Goal: Task Accomplishment & Management: Manage account settings

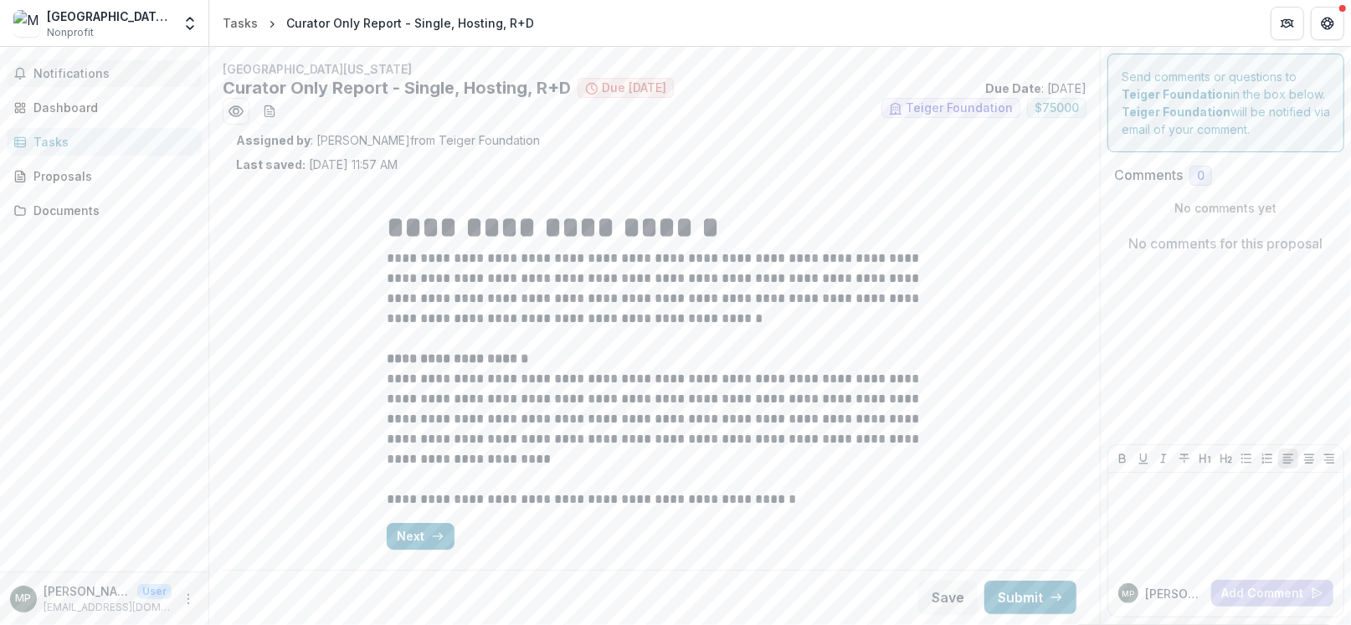
click at [98, 79] on span "Notifications" at bounding box center [114, 74] width 162 height 14
click at [98, 97] on link "Dashboard" at bounding box center [104, 108] width 195 height 28
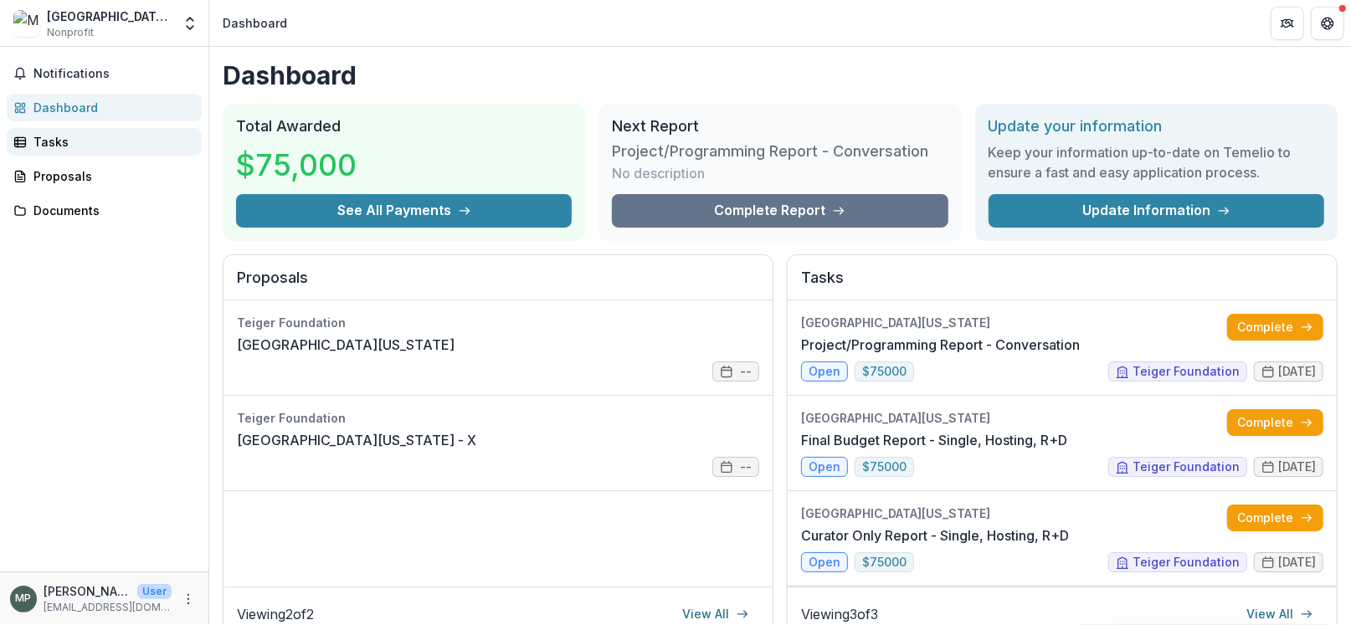
click at [95, 145] on div "Tasks" at bounding box center [110, 142] width 155 height 18
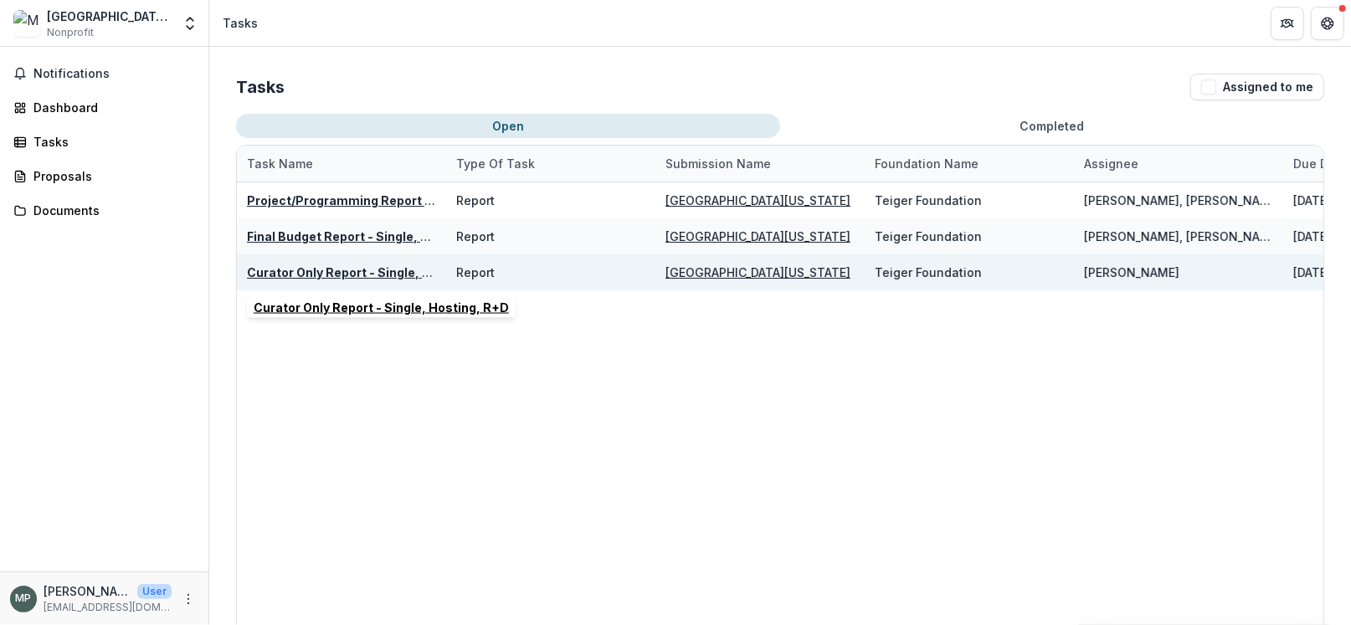
click at [358, 265] on u "Curator Only Report - Single, Hosting, R+D" at bounding box center [374, 272] width 255 height 14
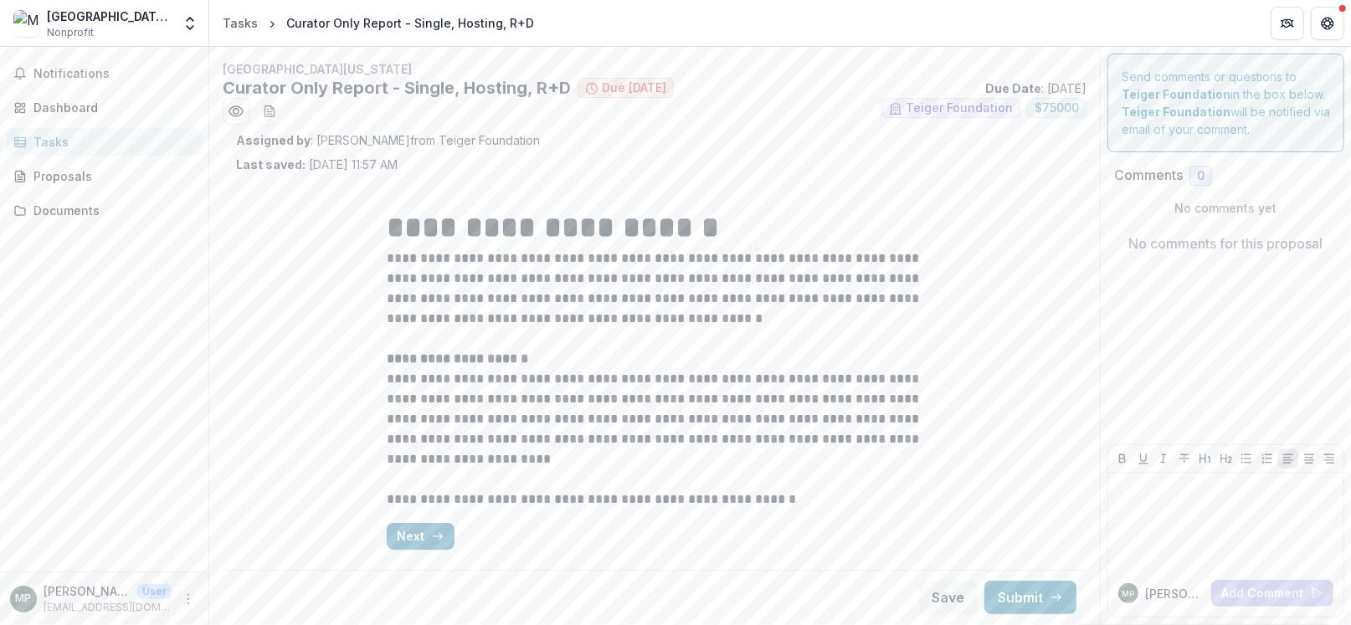
click at [1145, 594] on p "[PERSON_NAME] Z" at bounding box center [1174, 594] width 59 height 18
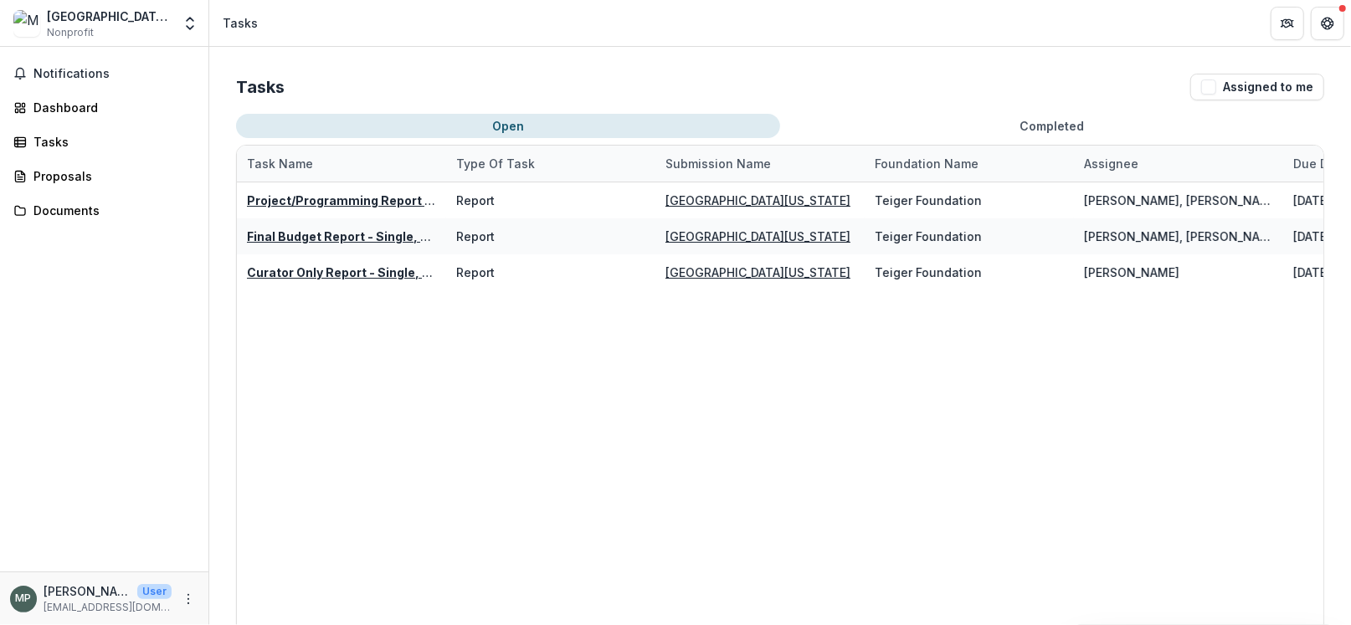
drag, startPoint x: 334, startPoint y: 275, endPoint x: 260, endPoint y: 373, distance: 123.1
click at [292, 382] on div "Project/Programming Report - Conversation Report Museo de Arte de Puerto Rico T…" at bounding box center [865, 415] width 1256 height 464
click at [190, 599] on icon "More" at bounding box center [188, 599] width 13 height 13
click at [110, 383] on div "Notifications Dashboard Tasks Proposals Documents" at bounding box center [104, 309] width 208 height 525
click at [95, 15] on div "[GEOGRAPHIC_DATA][US_STATE]" at bounding box center [109, 17] width 125 height 18
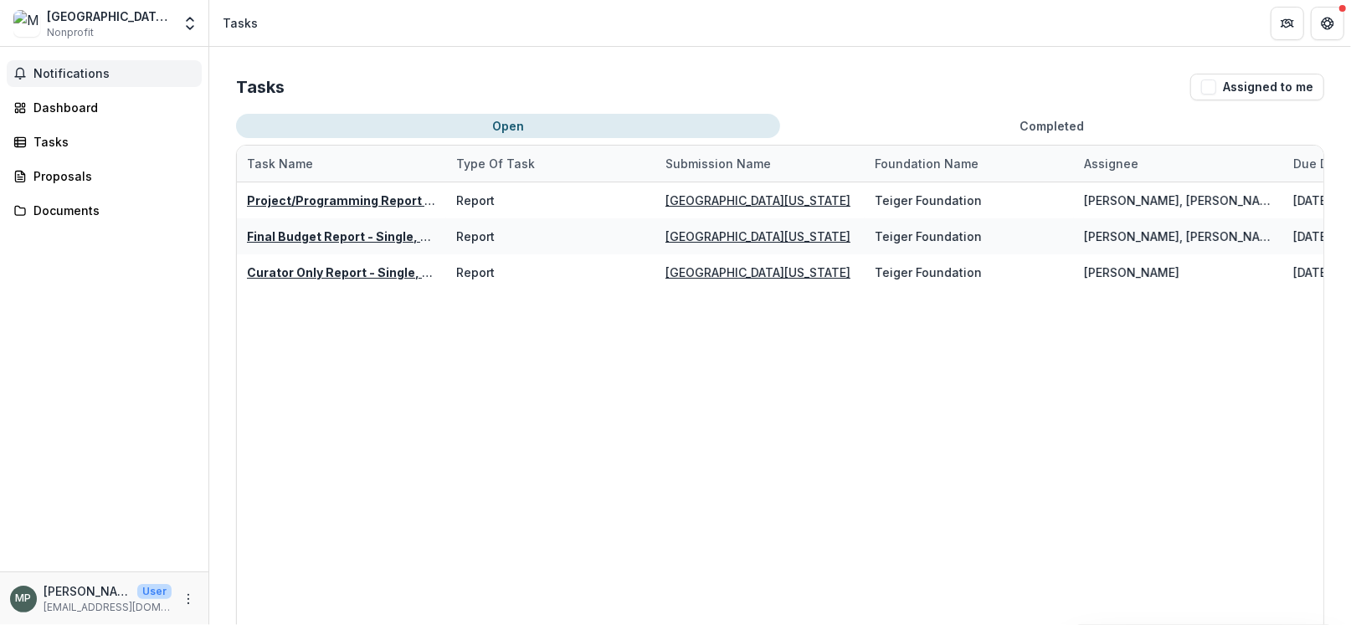
click at [74, 79] on span "Notifications" at bounding box center [114, 74] width 162 height 14
click at [75, 111] on div "Dashboard" at bounding box center [110, 108] width 155 height 18
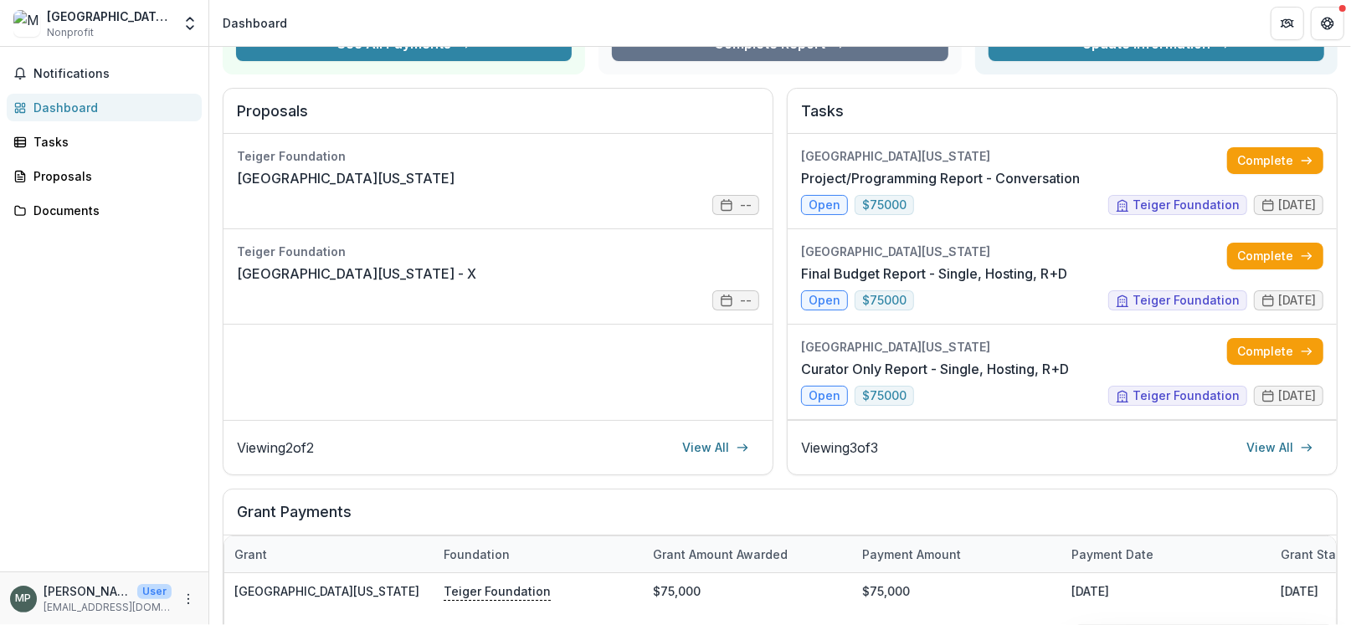
scroll to position [167, 0]
drag, startPoint x: 1184, startPoint y: 382, endPoint x: 678, endPoint y: 506, distance: 520.7
click at [678, 506] on h2 "Grant Payments" at bounding box center [780, 519] width 1087 height 32
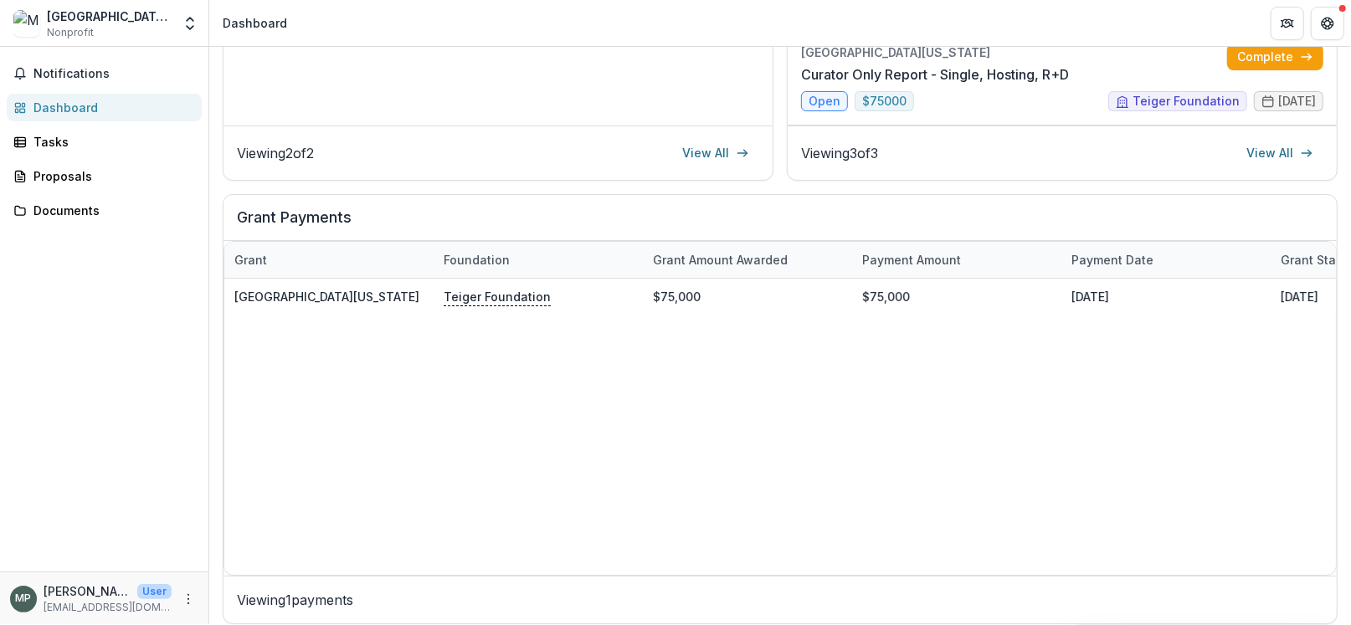
scroll to position [471, 0]
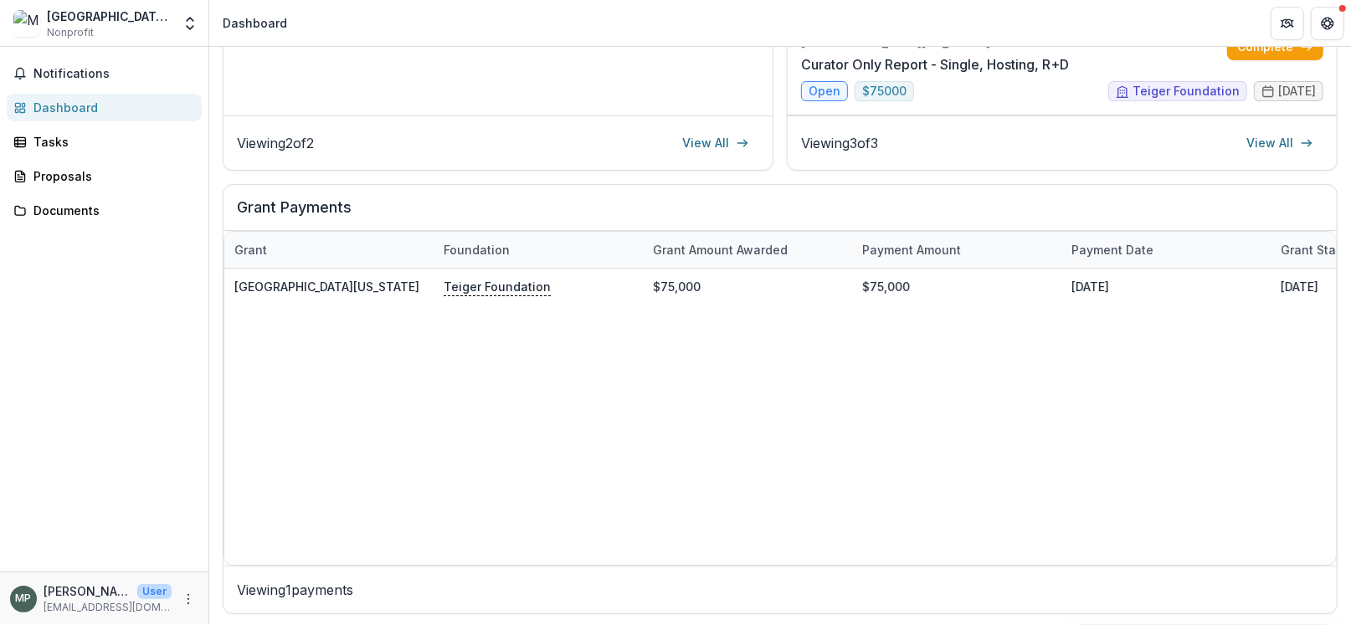
click at [108, 610] on p "[EMAIL_ADDRESS][DOMAIN_NAME]" at bounding box center [108, 607] width 128 height 15
click at [187, 598] on icon "More" at bounding box center [188, 599] width 13 height 13
click at [246, 571] on link "Settings" at bounding box center [298, 564] width 179 height 28
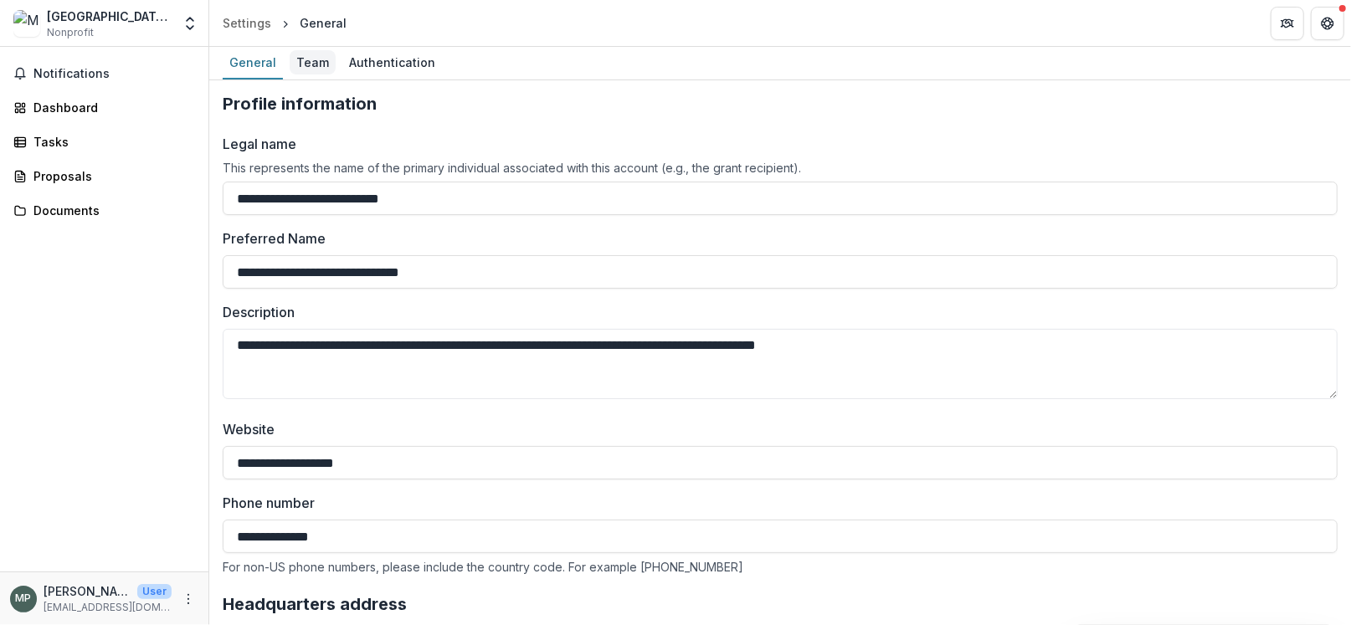
click at [308, 57] on div "Team" at bounding box center [313, 62] width 46 height 24
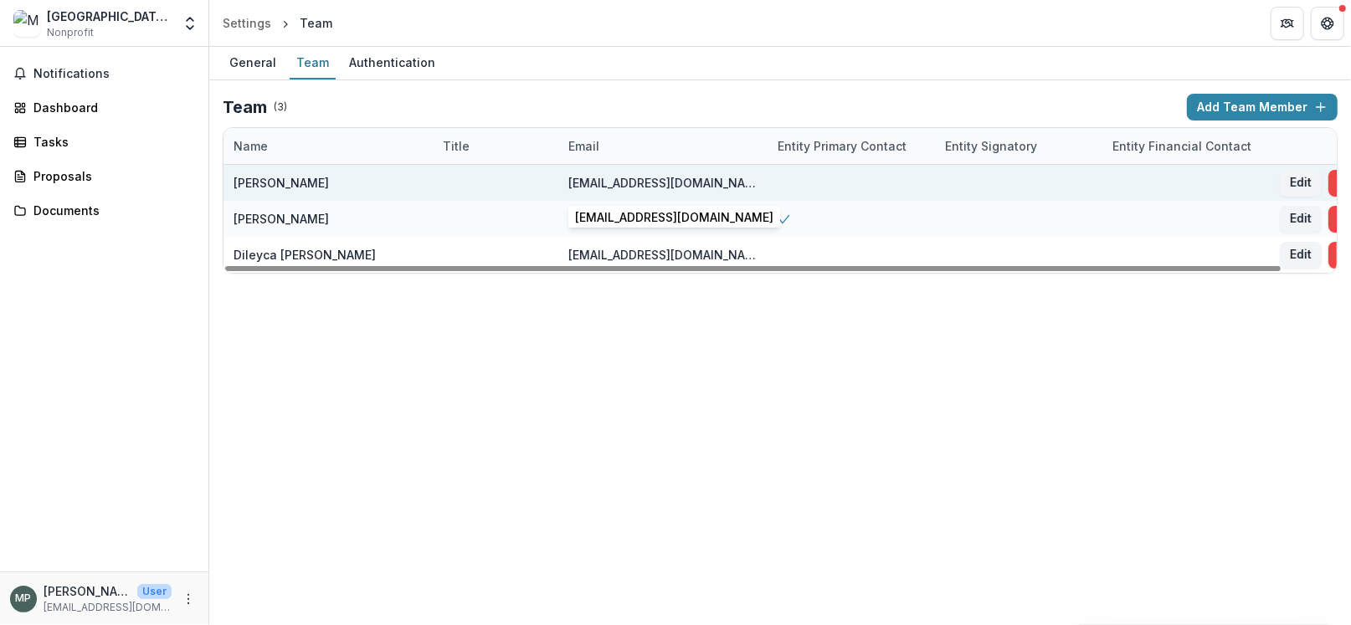
click at [655, 178] on div "mgaztambide@mapr.org" at bounding box center [663, 183] width 189 height 18
click at [329, 184] on div "[PERSON_NAME]" at bounding box center [281, 183] width 95 height 18
click at [1303, 185] on button "Edit" at bounding box center [1301, 183] width 42 height 27
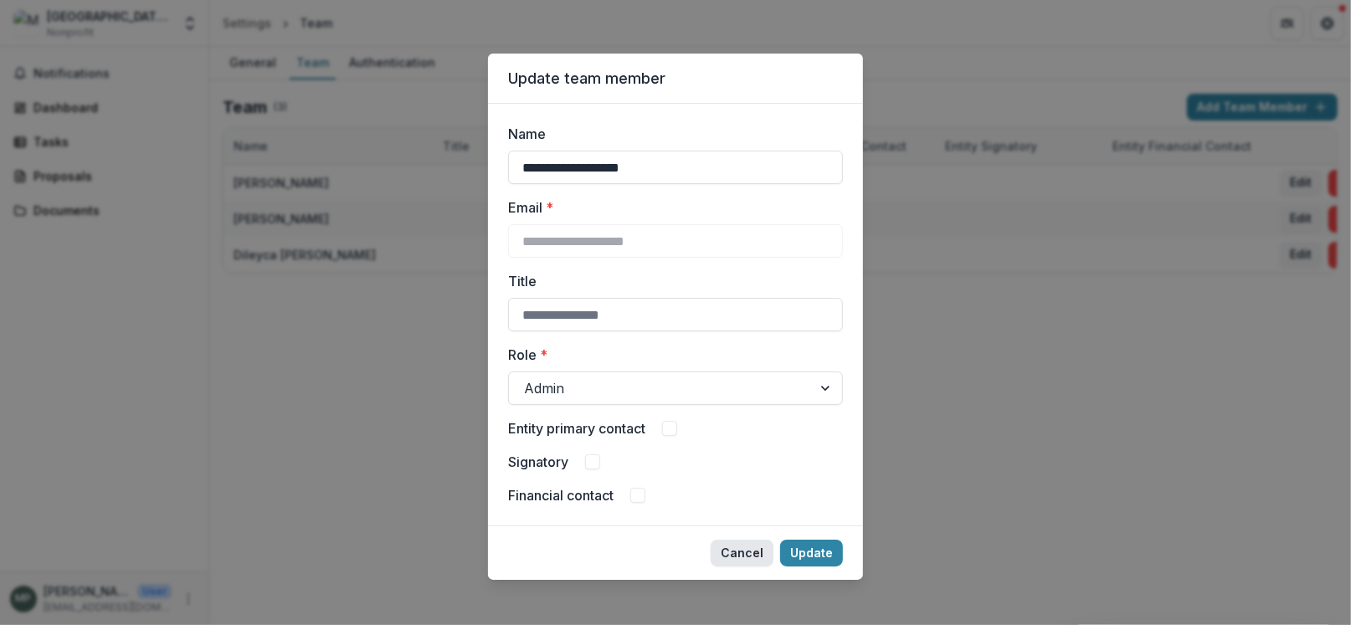
click at [744, 555] on button "Cancel" at bounding box center [742, 553] width 63 height 27
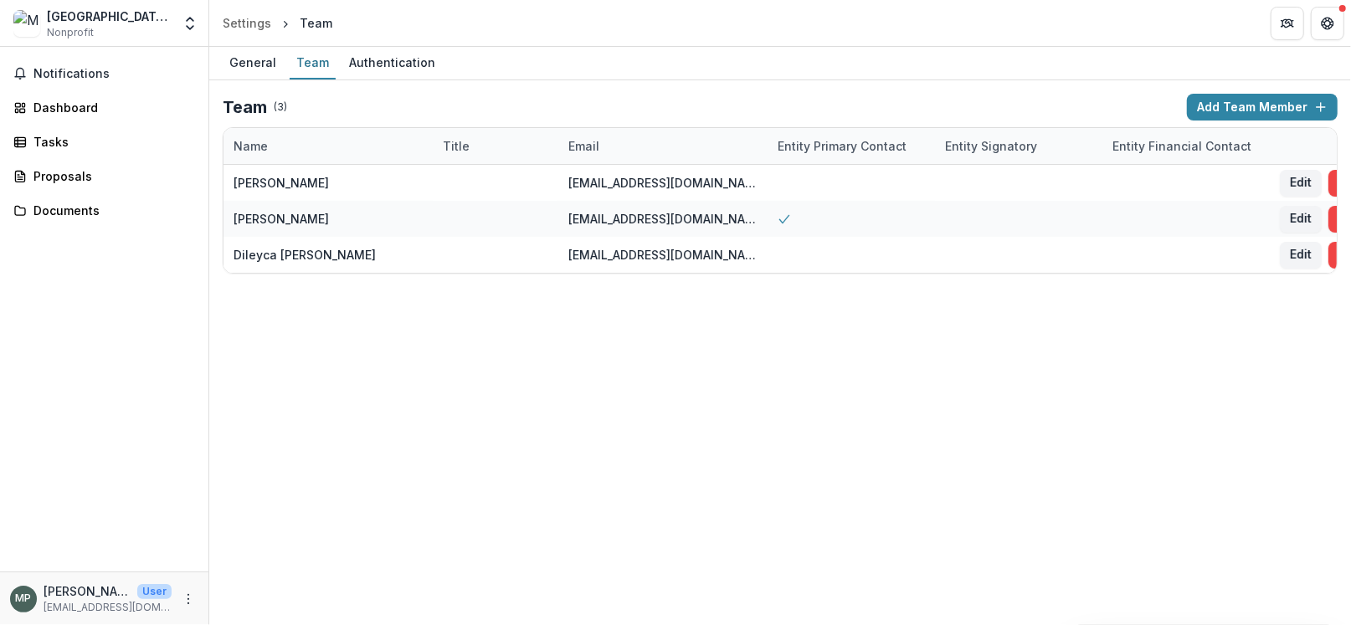
click at [113, 27] on div "Museo de Arte de Puerto Rico Nonprofit" at bounding box center [109, 24] width 125 height 33
click at [114, 12] on div "[GEOGRAPHIC_DATA][US_STATE]" at bounding box center [109, 17] width 125 height 18
click at [100, 103] on div "Dashboard" at bounding box center [110, 108] width 155 height 18
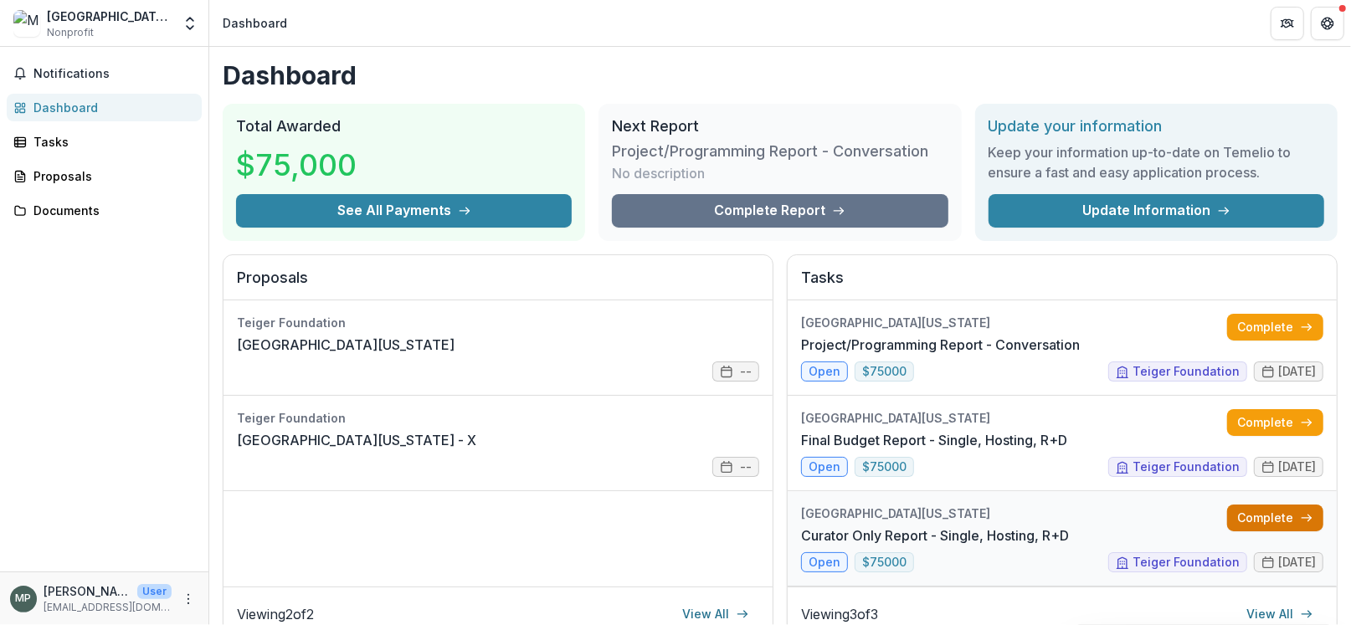
click at [1258, 528] on link "Complete" at bounding box center [1275, 518] width 96 height 27
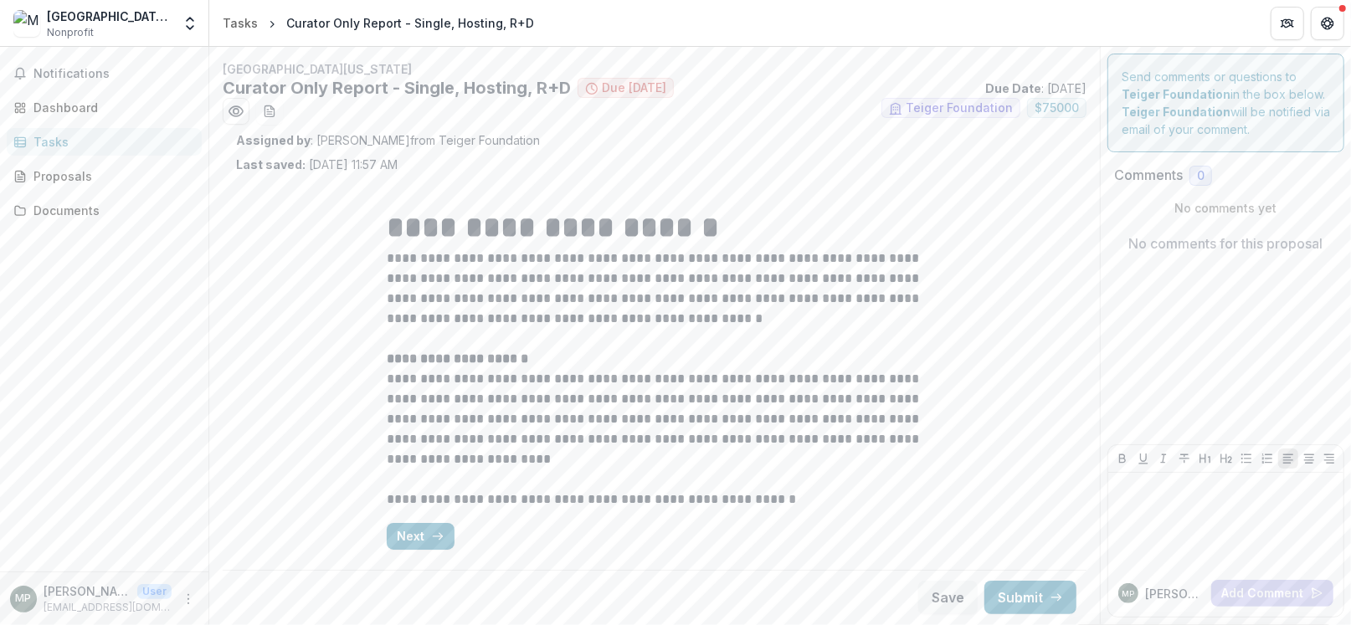
click at [147, 145] on div "Tasks" at bounding box center [110, 142] width 155 height 18
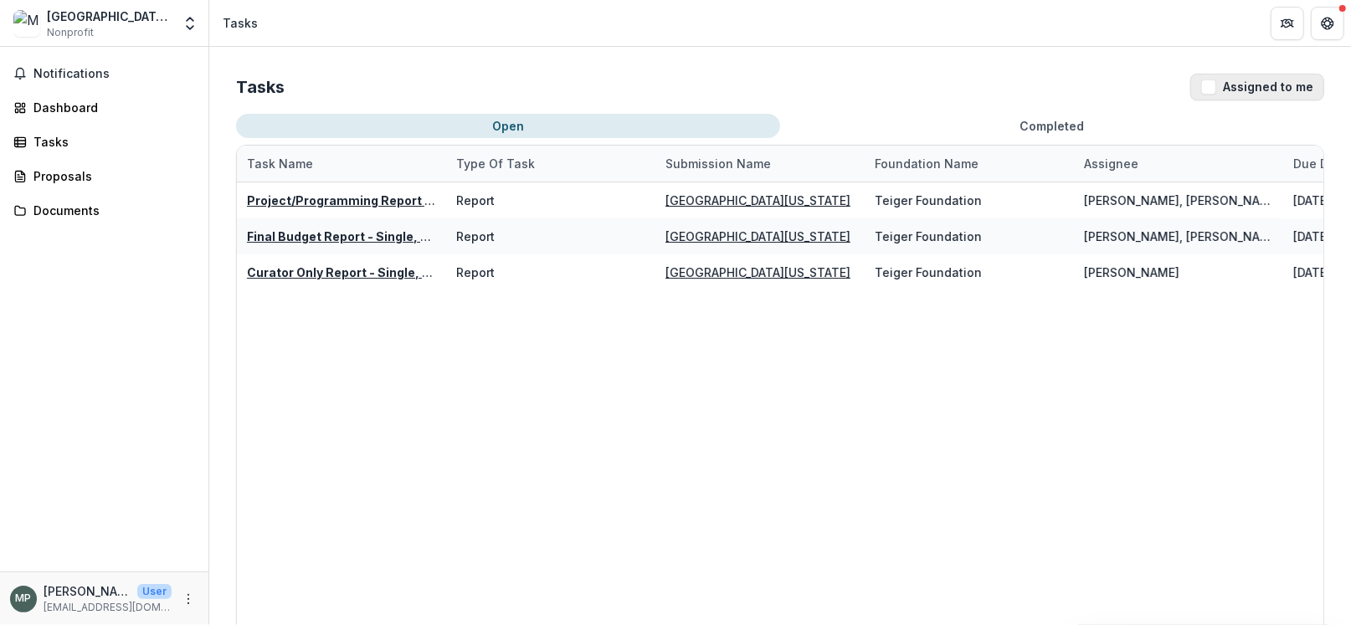
click at [1202, 92] on span "button" at bounding box center [1209, 87] width 15 height 15
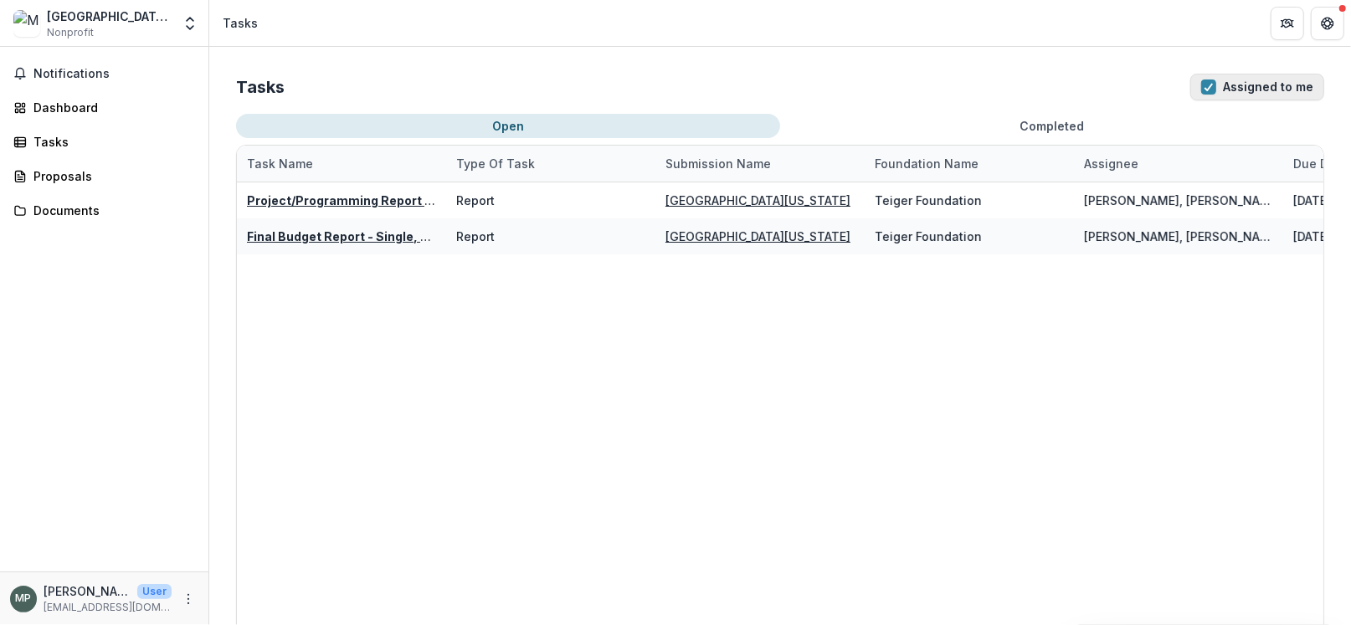
click at [1202, 92] on span "button" at bounding box center [1209, 87] width 15 height 15
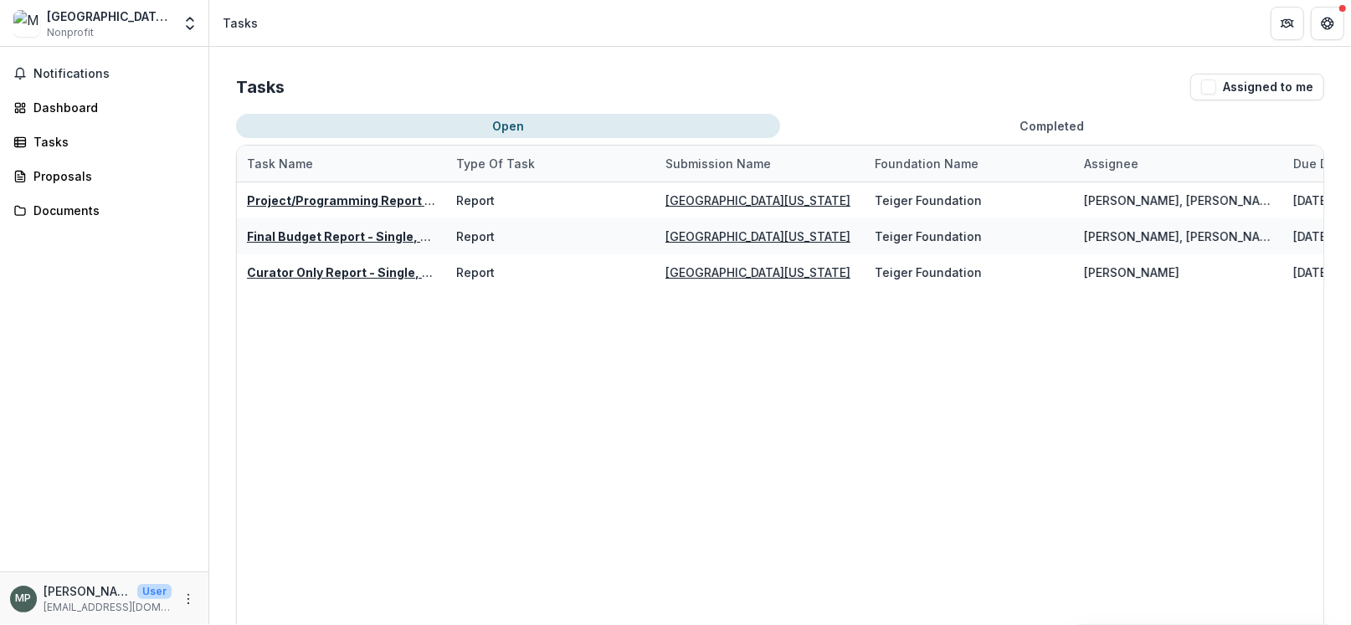
click at [520, 123] on button "Open" at bounding box center [508, 126] width 544 height 24
click at [98, 21] on div "[GEOGRAPHIC_DATA][US_STATE]" at bounding box center [109, 17] width 125 height 18
click at [193, 13] on button "Open entity switcher" at bounding box center [189, 23] width 23 height 33
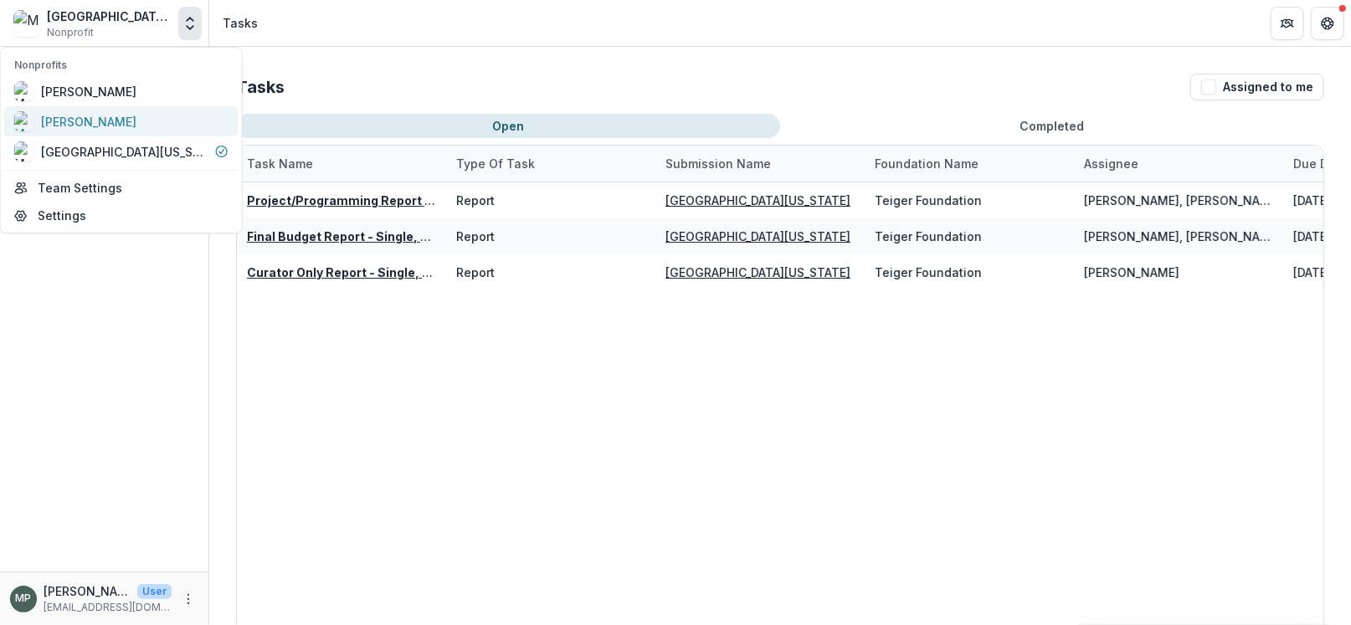
click at [134, 119] on div "[PERSON_NAME]" at bounding box center [88, 122] width 95 height 18
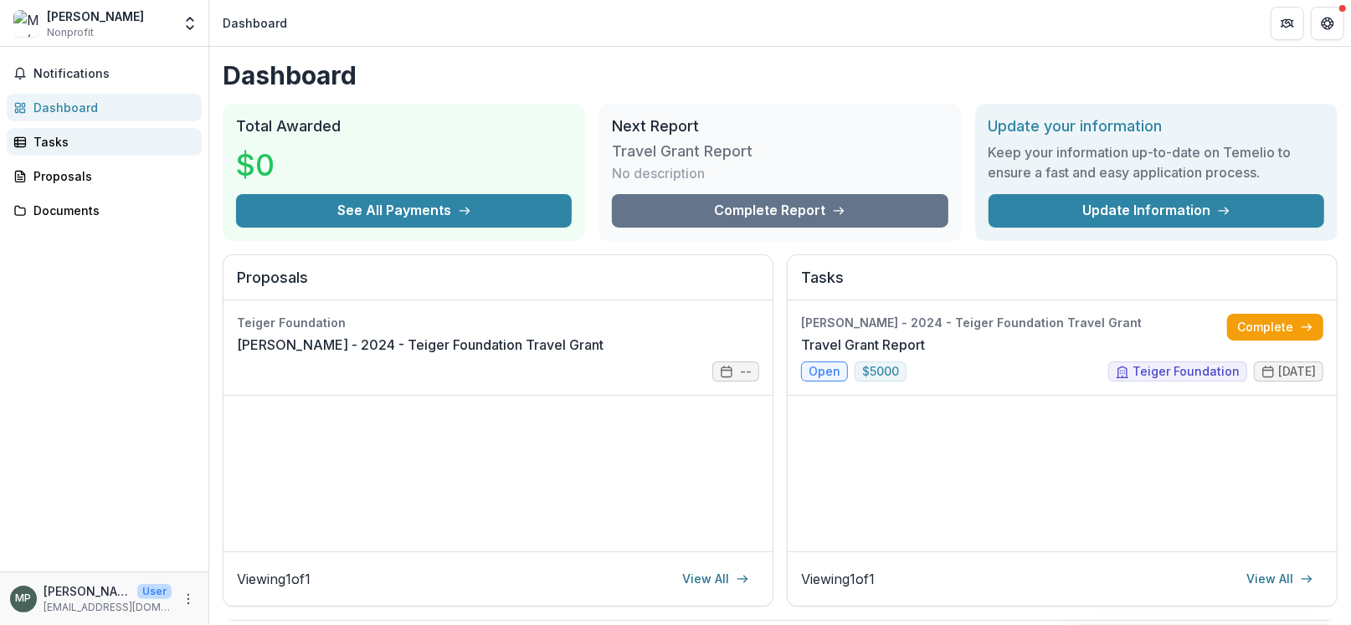
click at [83, 147] on div "Tasks" at bounding box center [110, 142] width 155 height 18
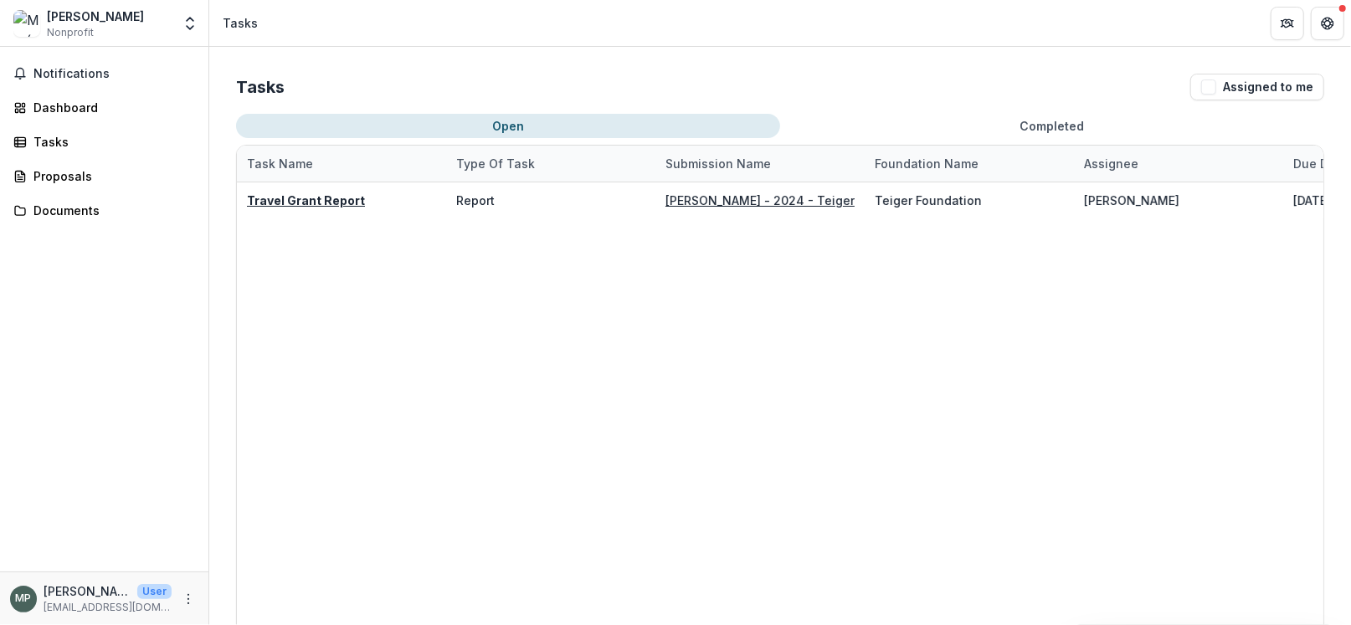
click at [88, 26] on span "Nonprofit" at bounding box center [70, 32] width 47 height 15
click at [140, 17] on div "[PERSON_NAME]" at bounding box center [95, 17] width 97 height 18
click at [77, 133] on div "Tasks" at bounding box center [110, 142] width 155 height 18
click at [46, 141] on div "Tasks" at bounding box center [110, 142] width 155 height 18
click at [77, 18] on div "[PERSON_NAME]" at bounding box center [95, 17] width 97 height 18
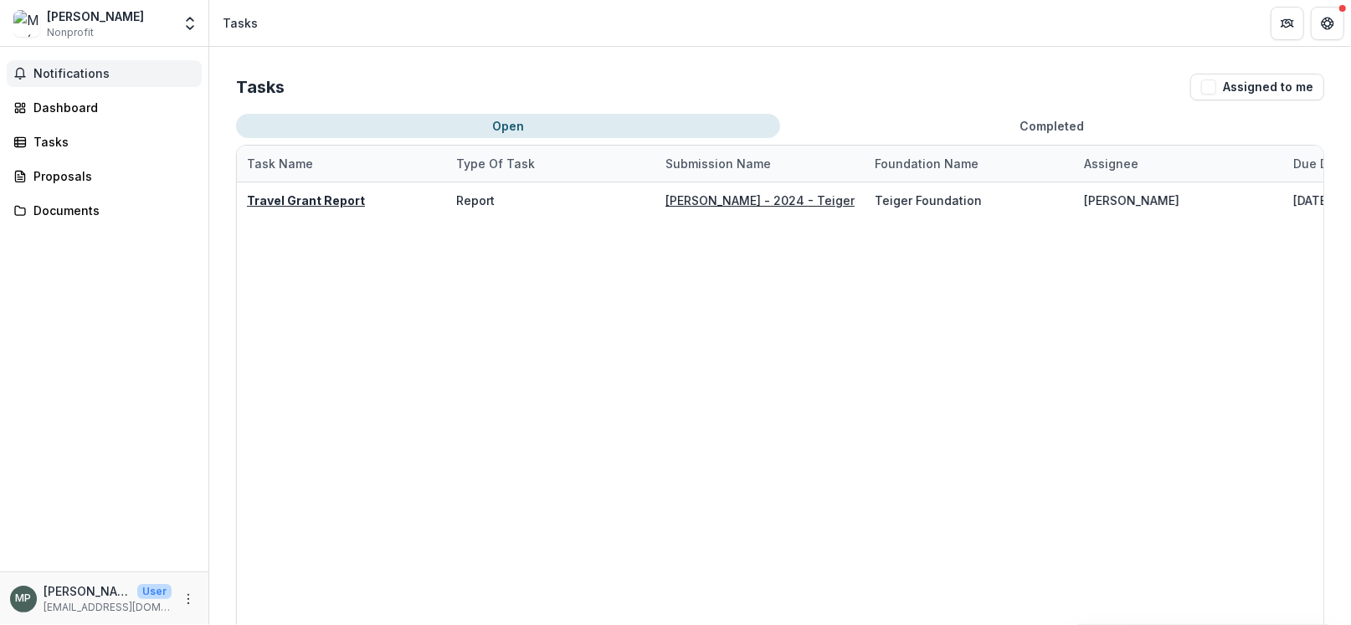
click at [61, 75] on span "Notifications" at bounding box center [114, 74] width 162 height 14
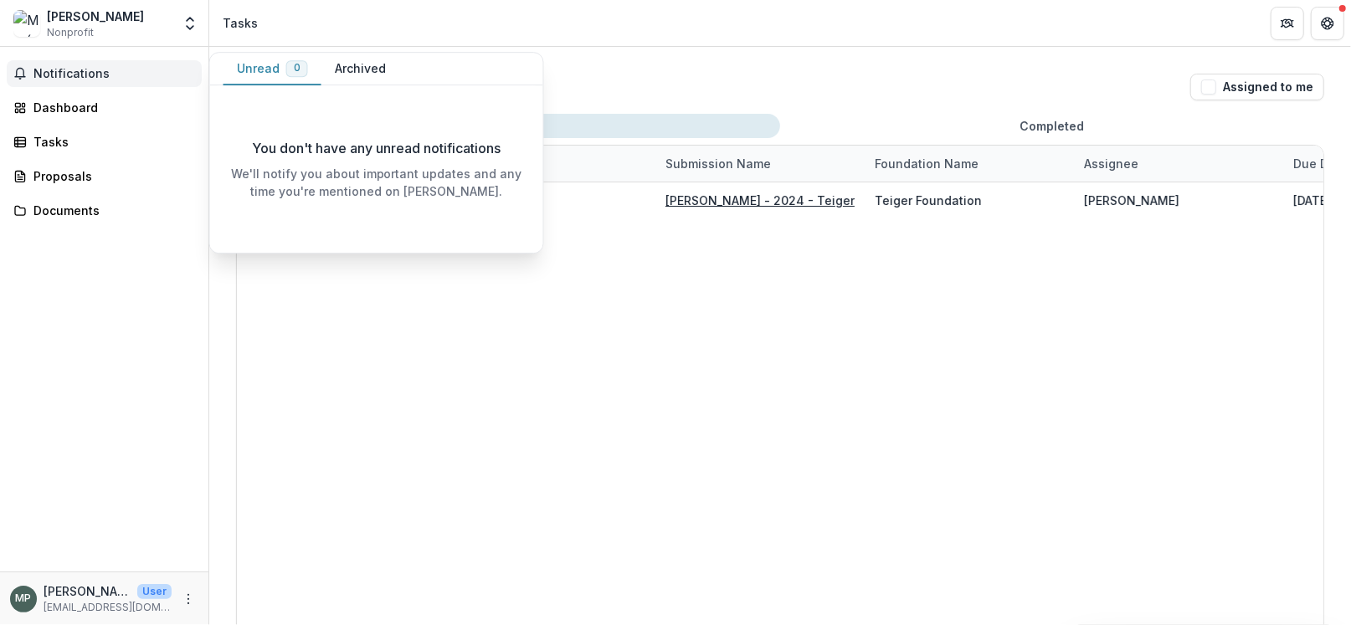
click at [61, 75] on span "Notifications" at bounding box center [114, 74] width 162 height 14
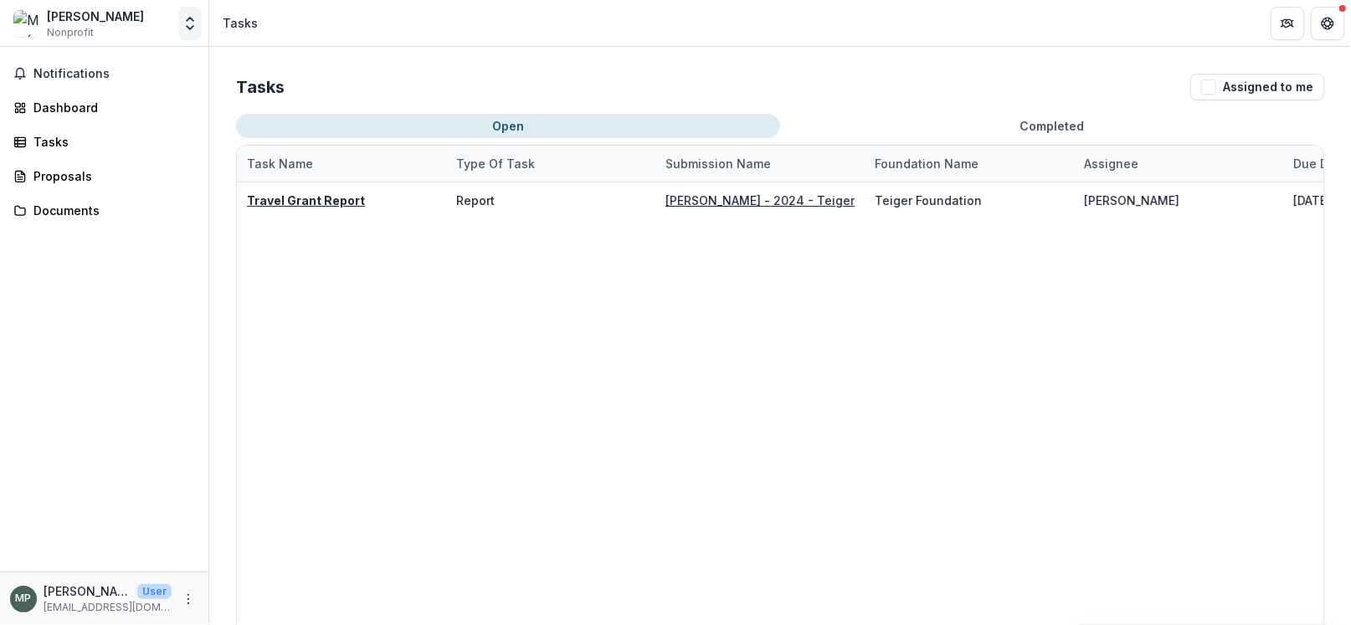
click at [190, 18] on polyline "Open entity switcher" at bounding box center [190, 19] width 7 height 3
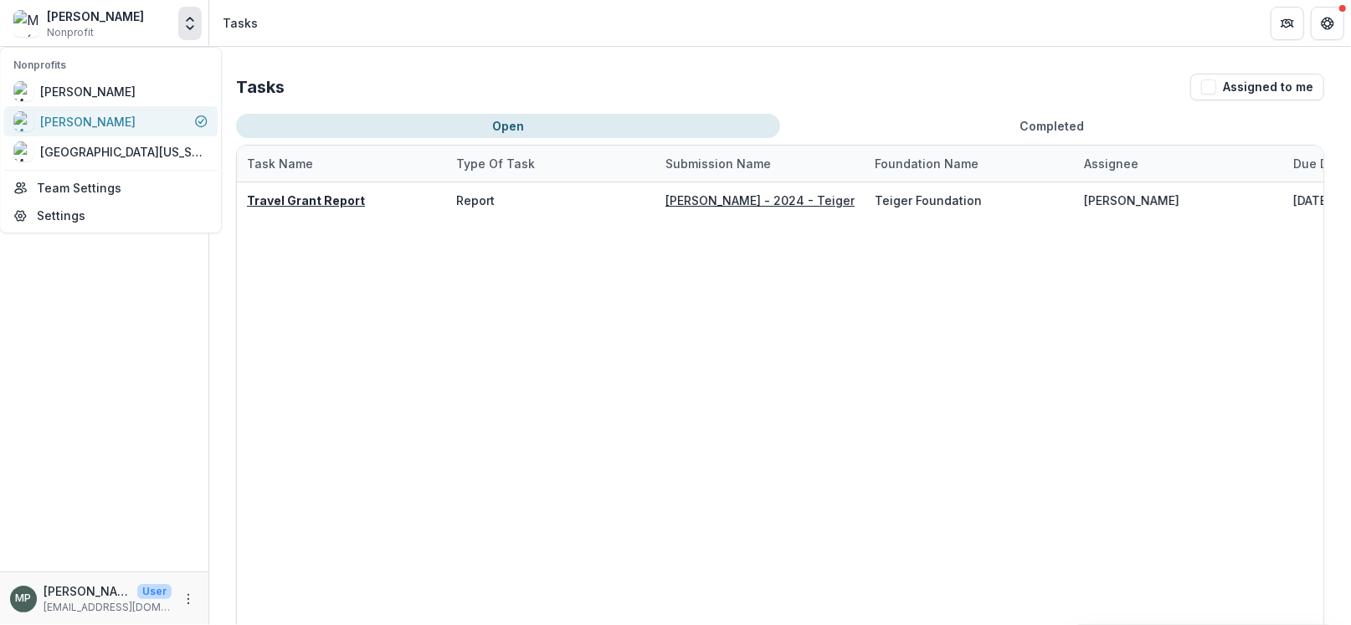
click at [131, 117] on div "[PERSON_NAME]" at bounding box center [87, 122] width 95 height 18
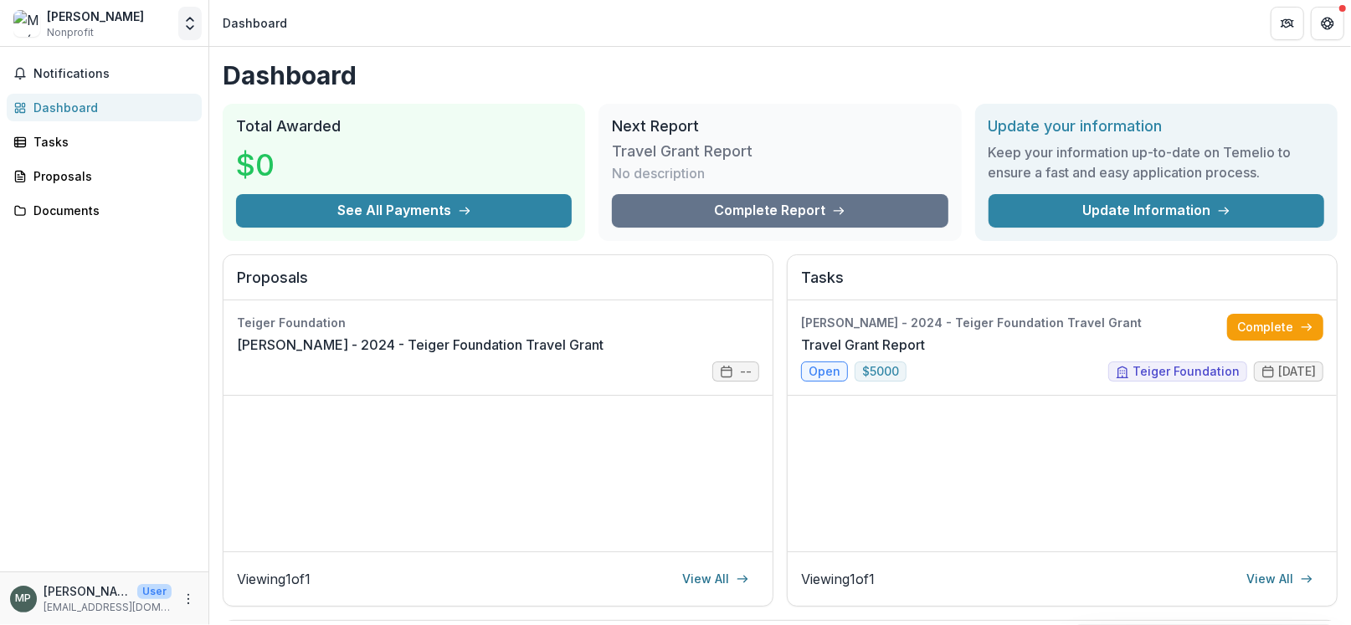
click at [189, 23] on icon "Open entity switcher" at bounding box center [190, 23] width 17 height 17
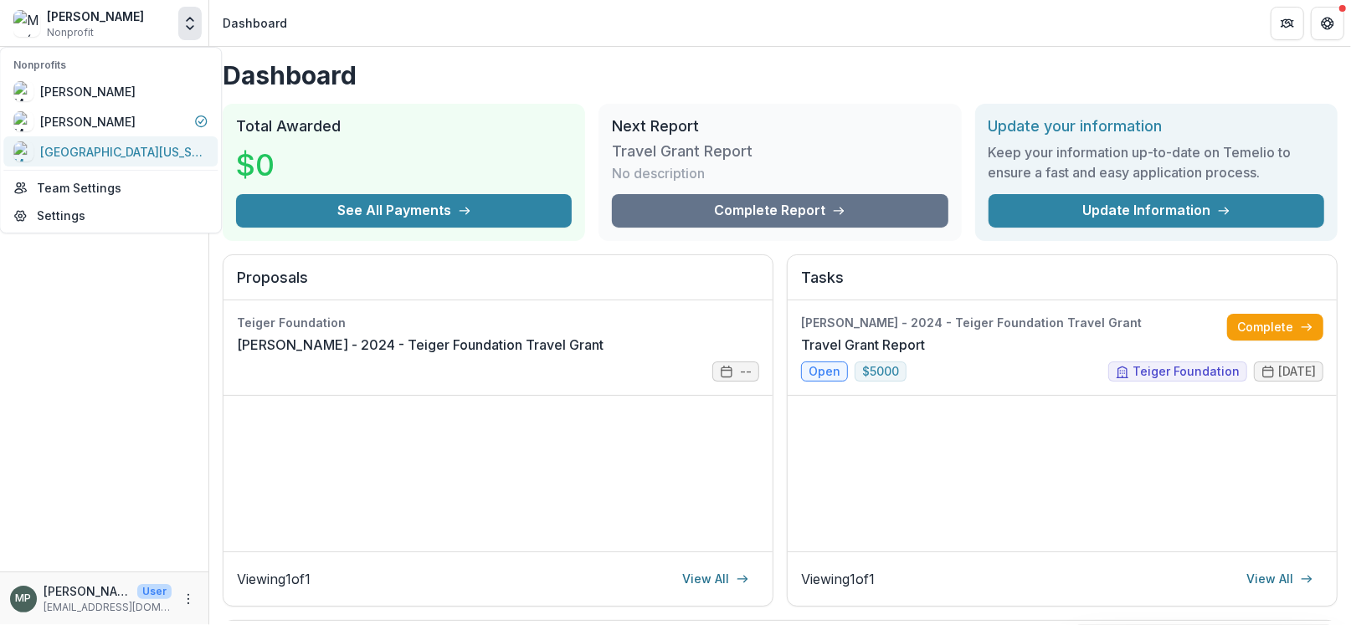
click at [106, 149] on div "[GEOGRAPHIC_DATA][US_STATE]" at bounding box center [123, 152] width 167 height 18
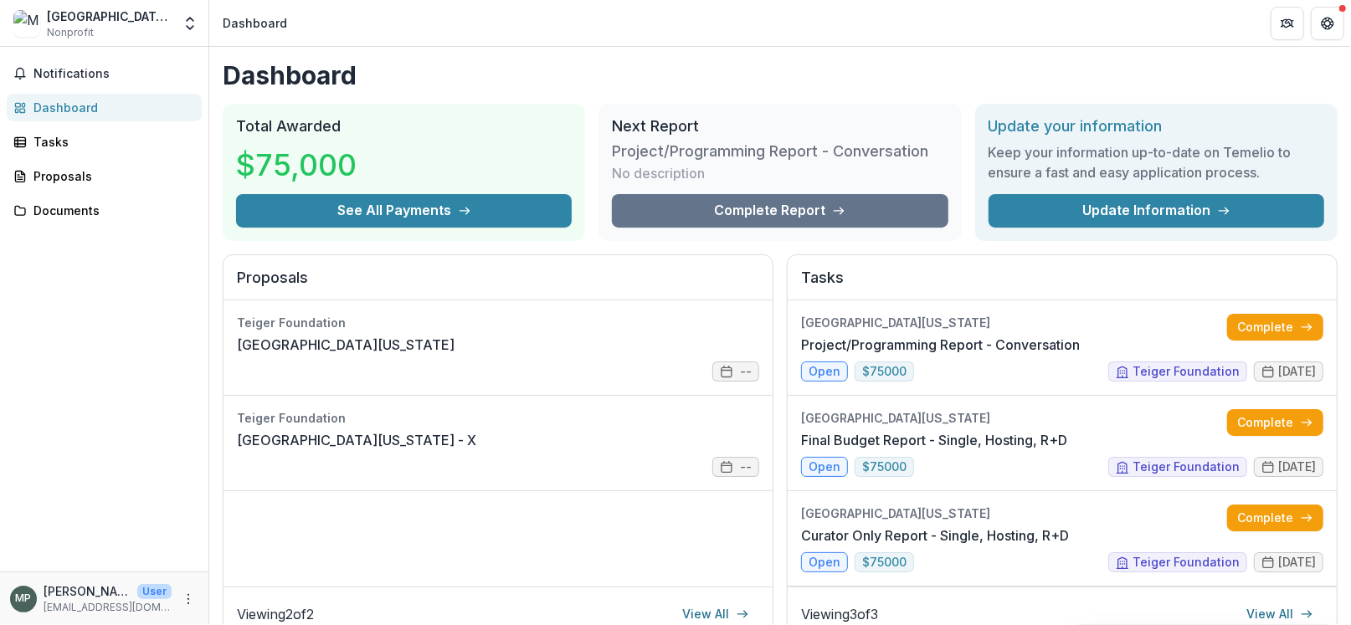
drag, startPoint x: 1063, startPoint y: 132, endPoint x: 755, endPoint y: 273, distance: 338.0
click at [755, 273] on h2 "Proposals" at bounding box center [498, 285] width 522 height 32
click at [1260, 522] on link "Complete" at bounding box center [1275, 518] width 96 height 27
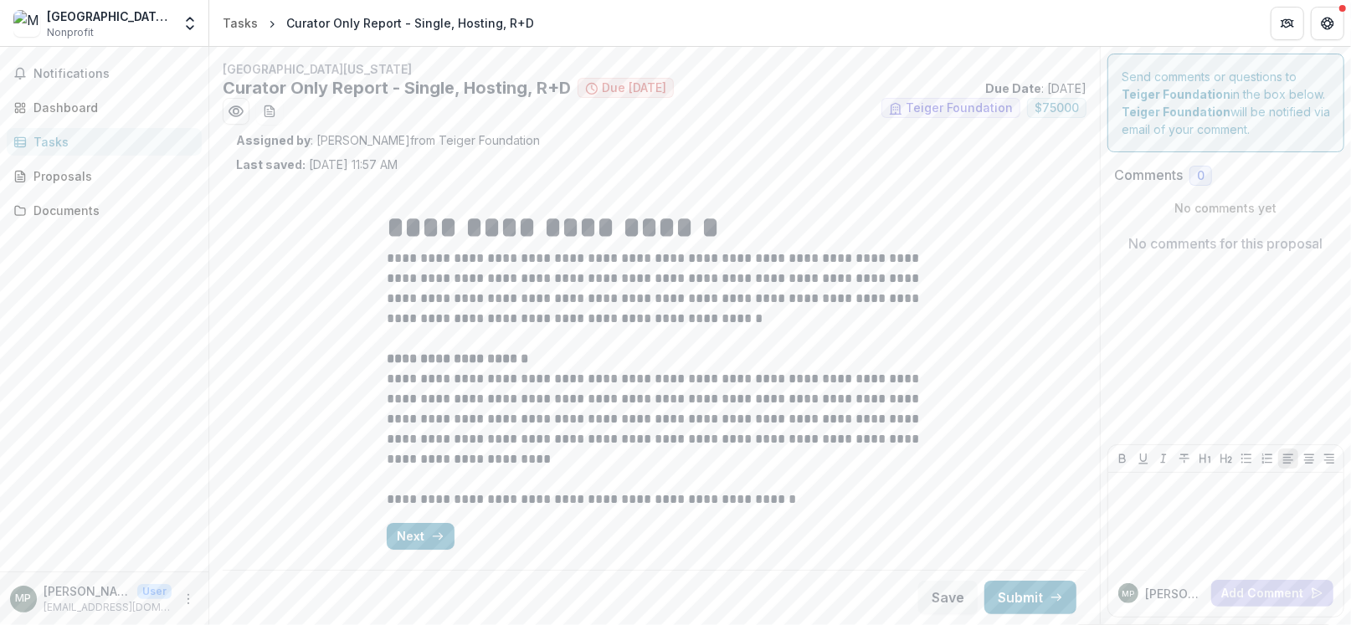
click at [1159, 575] on div "MP Myrna Z Add Comment" at bounding box center [1226, 593] width 235 height 47
click at [1160, 586] on p "[PERSON_NAME] Z" at bounding box center [1174, 594] width 59 height 18
click at [1326, 18] on icon "Get Help" at bounding box center [1328, 19] width 4 height 3
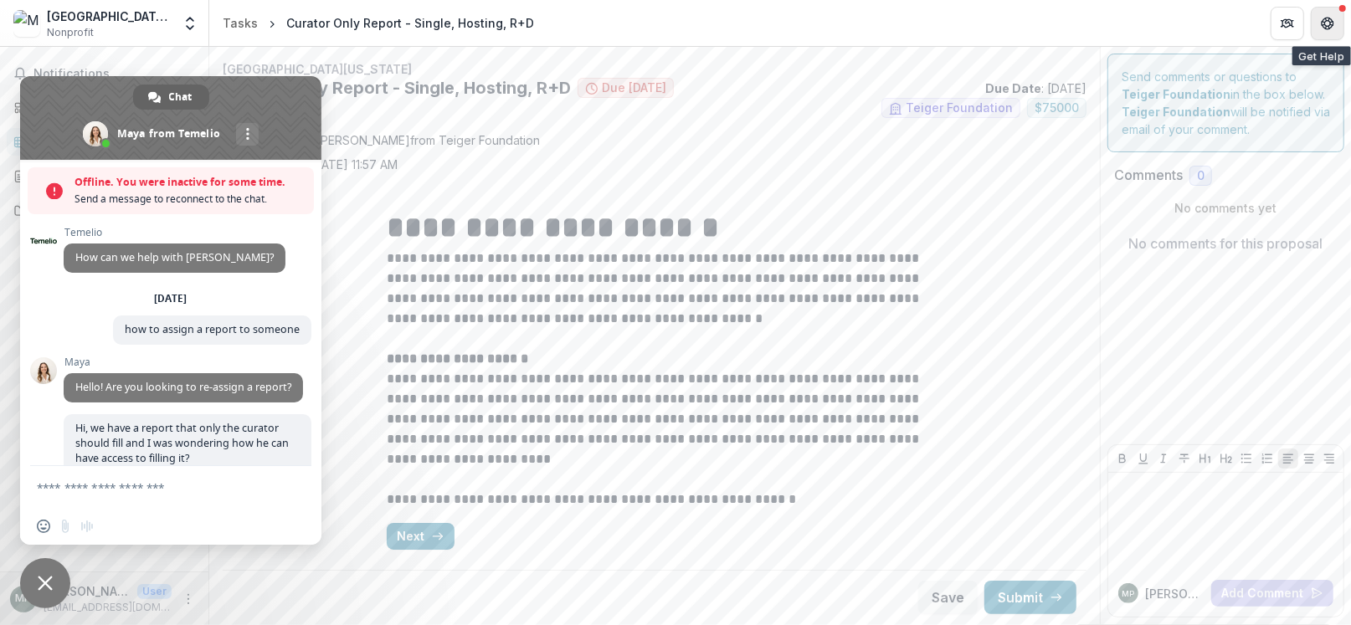
scroll to position [619, 0]
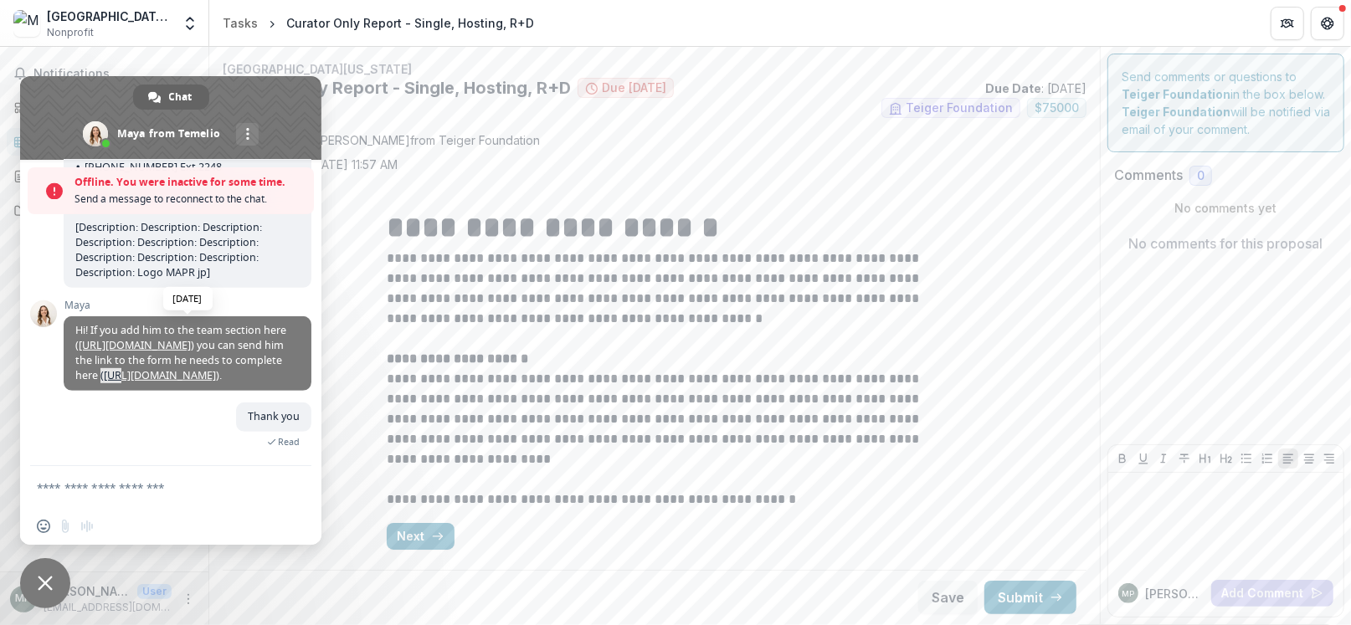
drag, startPoint x: 238, startPoint y: 327, endPoint x: 255, endPoint y: 330, distance: 17.9
click at [255, 330] on span "Hi! If you add him to the team section here ( https://app.trytemelio.com/nonpro…" at bounding box center [180, 352] width 211 height 59
drag, startPoint x: 220, startPoint y: 373, endPoint x: 237, endPoint y: 325, distance: 50.6
click at [237, 325] on span "Hi! If you add him to the team section here ( https://app.trytemelio.com/nonpro…" at bounding box center [180, 352] width 211 height 59
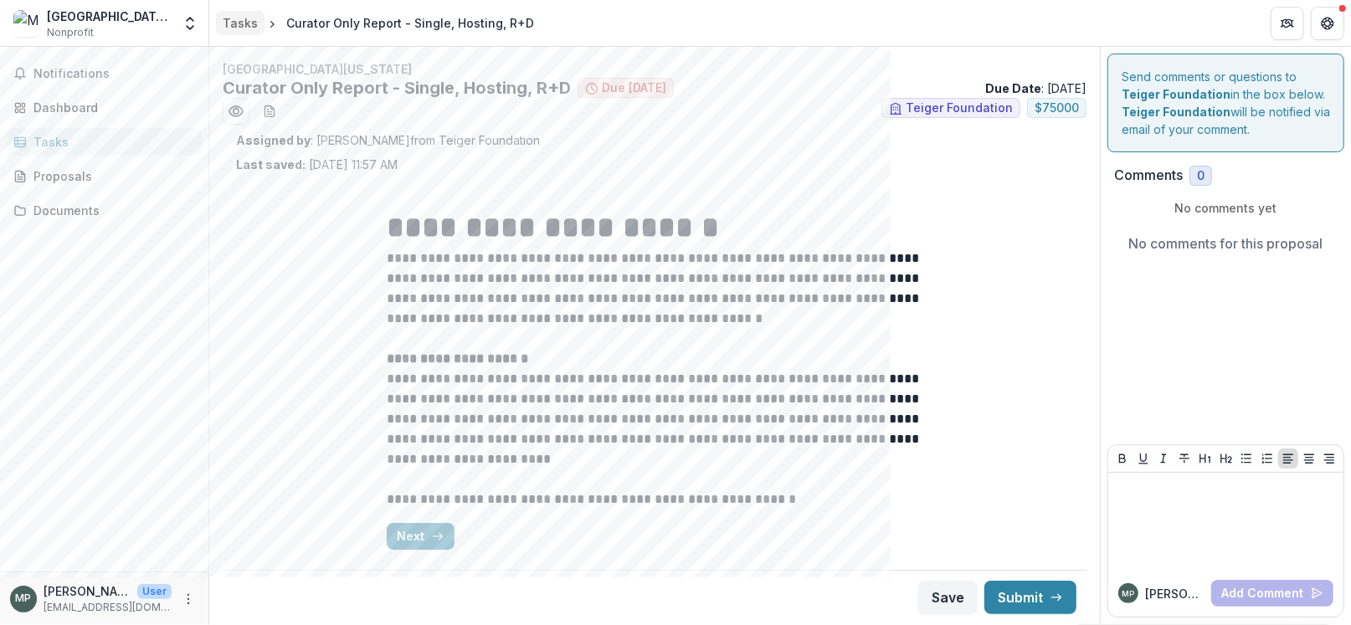
click at [242, 26] on div "Tasks" at bounding box center [240, 23] width 35 height 18
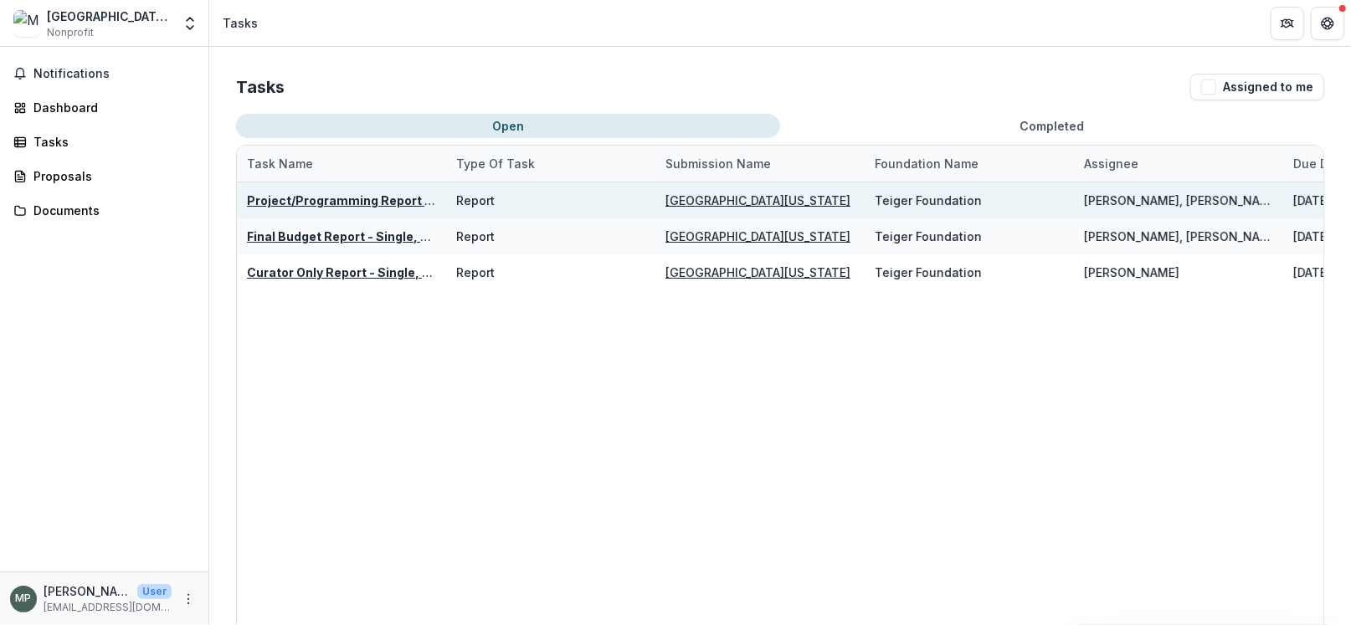
click at [376, 203] on u "Project/Programming Report - Conversation" at bounding box center [381, 200] width 268 height 14
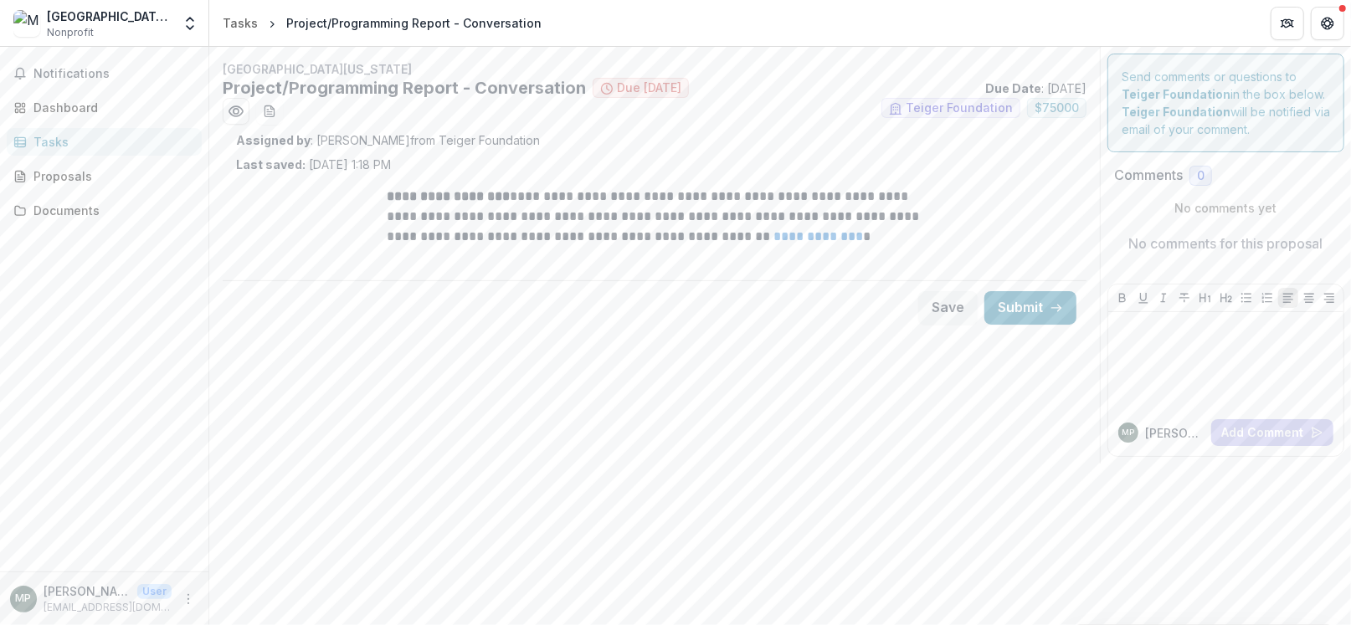
click at [819, 232] on link "**********" at bounding box center [819, 236] width 90 height 13
